Goal: Find specific page/section: Find specific page/section

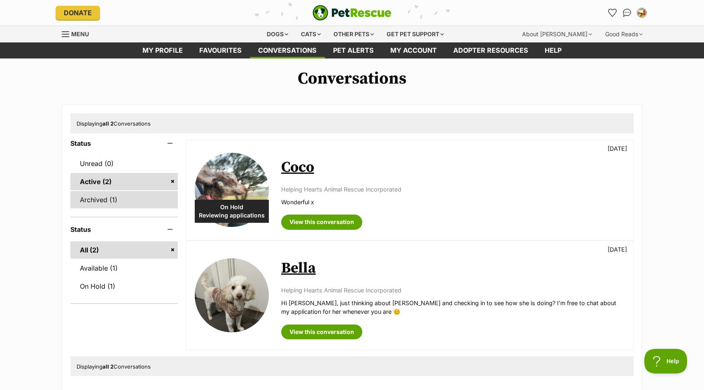
click at [93, 203] on link "Archived (1)" at bounding box center [123, 199] width 107 height 17
